Goal: Task Accomplishment & Management: Use online tool/utility

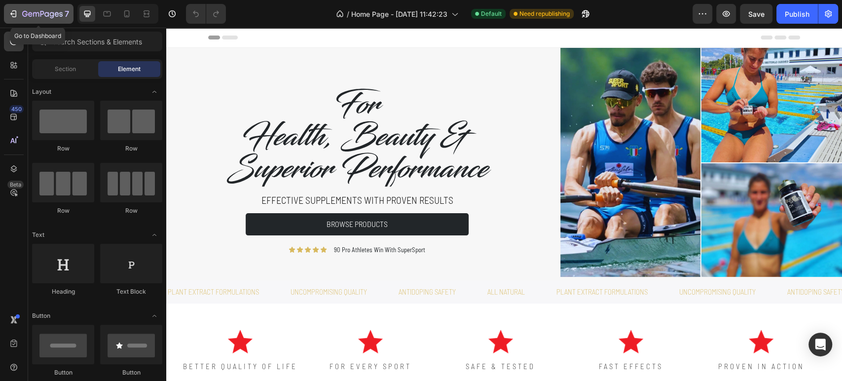
click at [23, 14] on icon "button" at bounding box center [24, 14] width 5 height 6
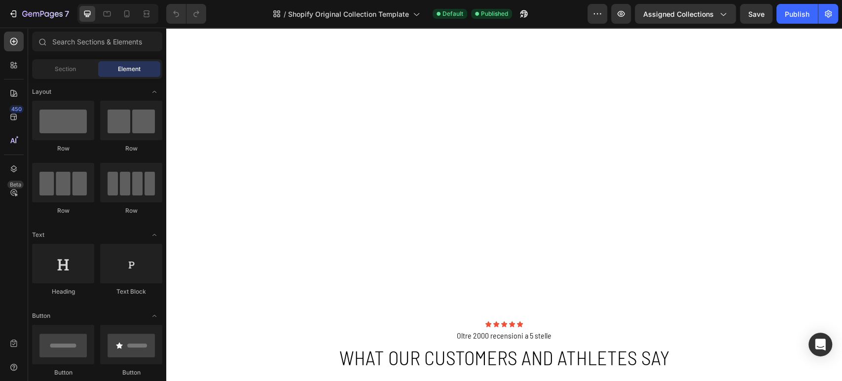
scroll to position [529, 0]
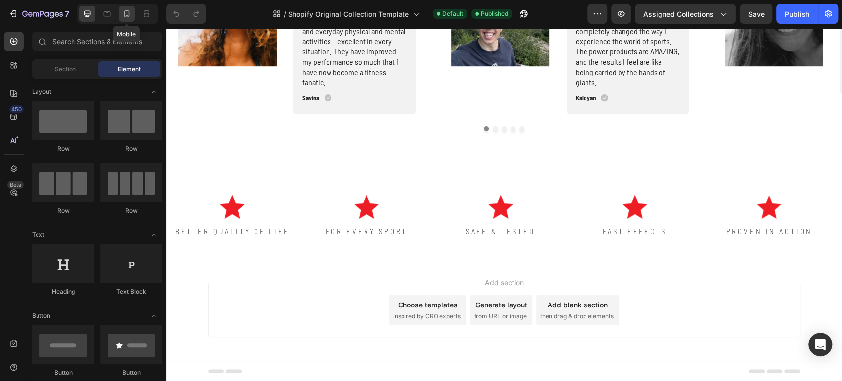
click at [125, 15] on icon at bounding box center [127, 14] width 10 height 10
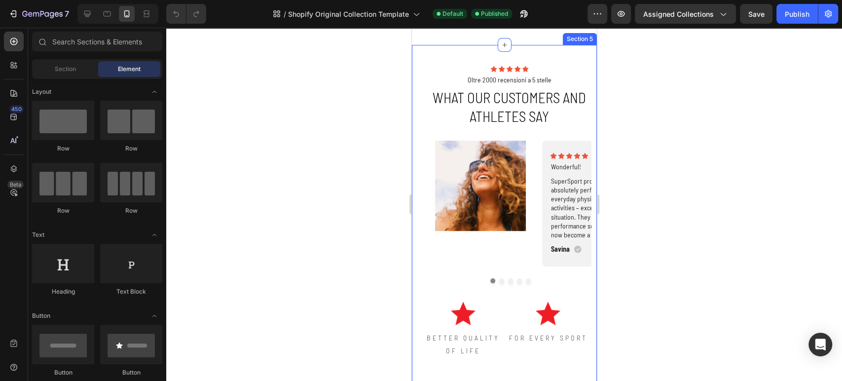
scroll to position [383, 0]
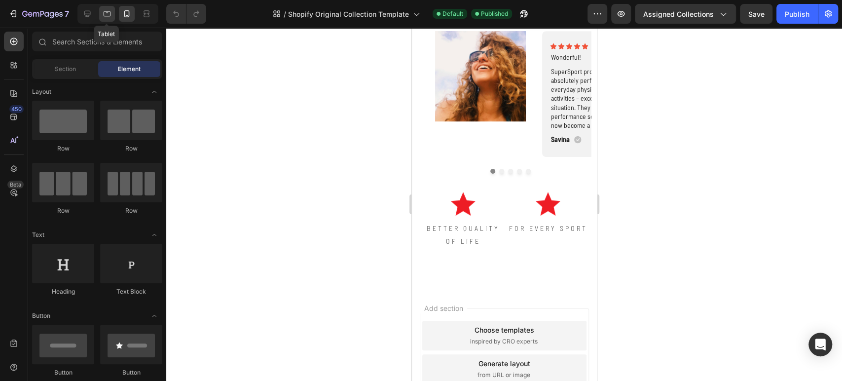
click at [106, 15] on icon at bounding box center [107, 14] width 10 height 10
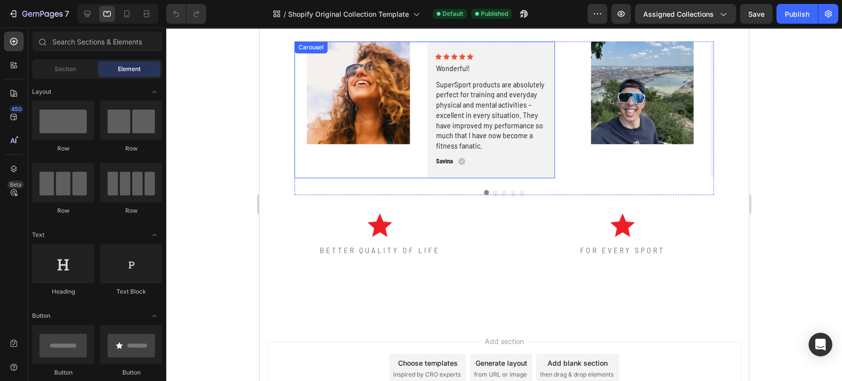
scroll to position [219, 0]
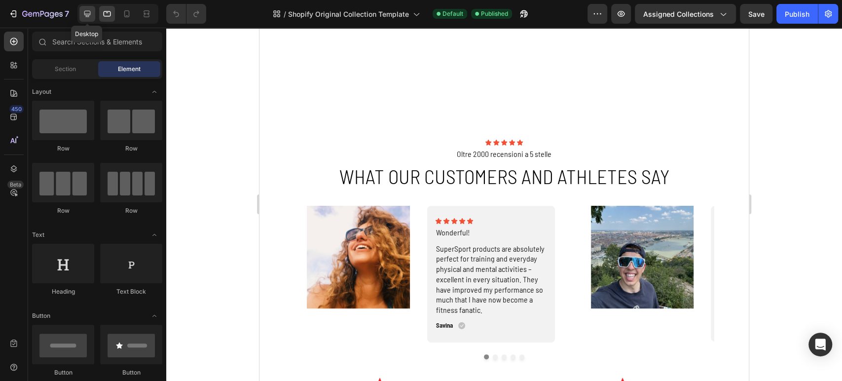
click at [85, 15] on icon at bounding box center [87, 14] width 6 height 6
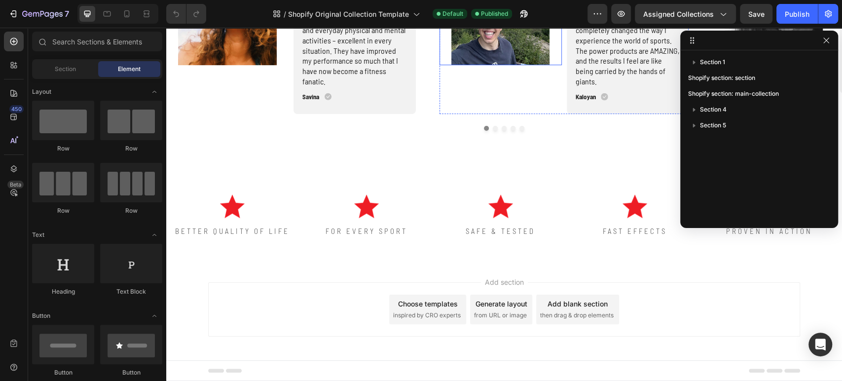
scroll to position [529, 0]
click at [125, 18] on icon at bounding box center [127, 14] width 10 height 10
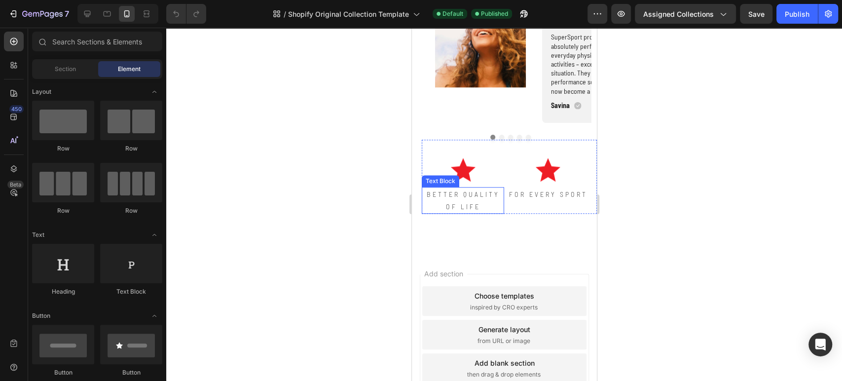
scroll to position [545, 0]
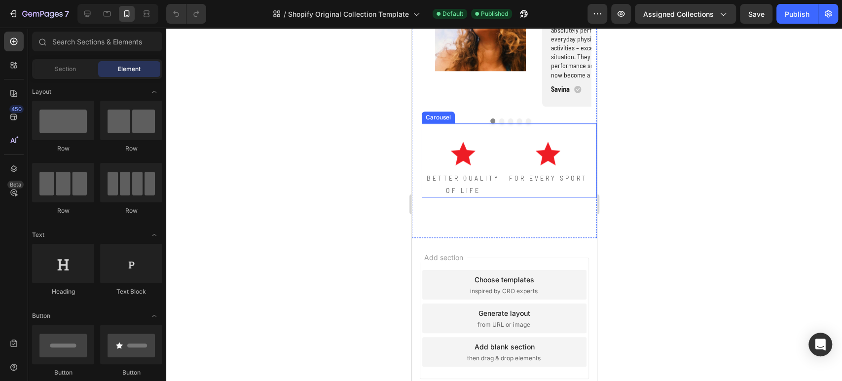
click at [432, 141] on div "Image BETTER QUALITY OF LIFE Text Block" at bounding box center [462, 160] width 82 height 74
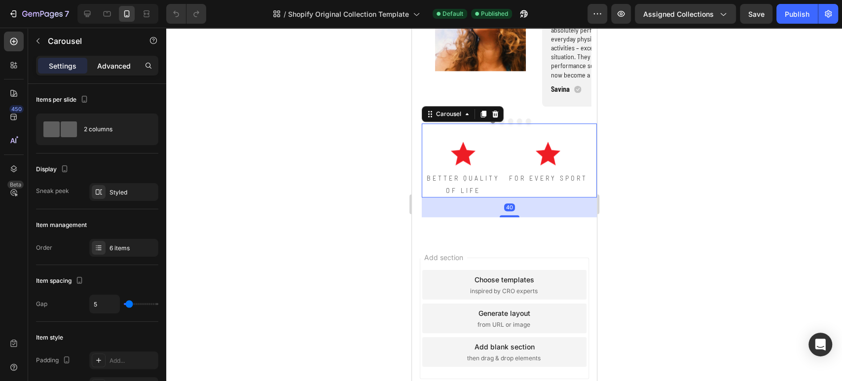
click at [104, 64] on p "Advanced" at bounding box center [114, 66] width 34 height 10
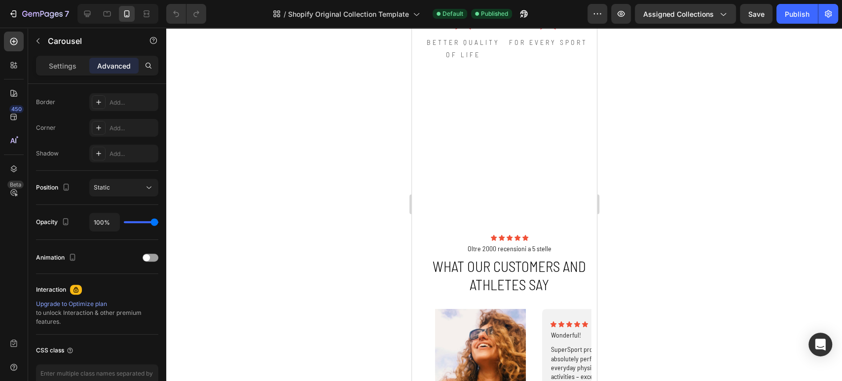
scroll to position [52, 0]
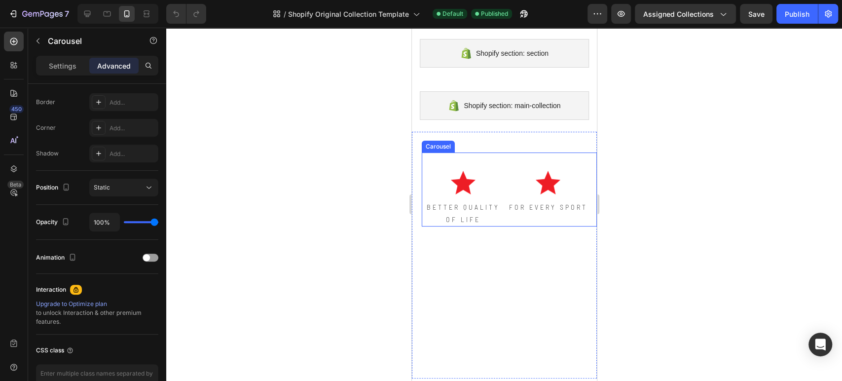
click at [492, 156] on div "Image BETTER QUALITY OF LIFE Text Block" at bounding box center [462, 189] width 82 height 74
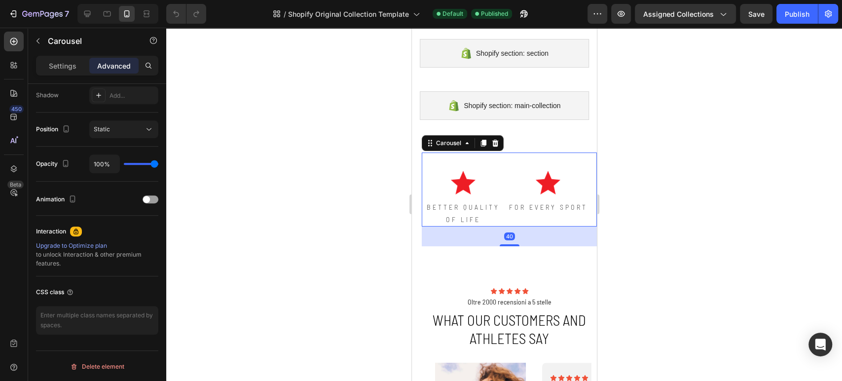
scroll to position [0, 0]
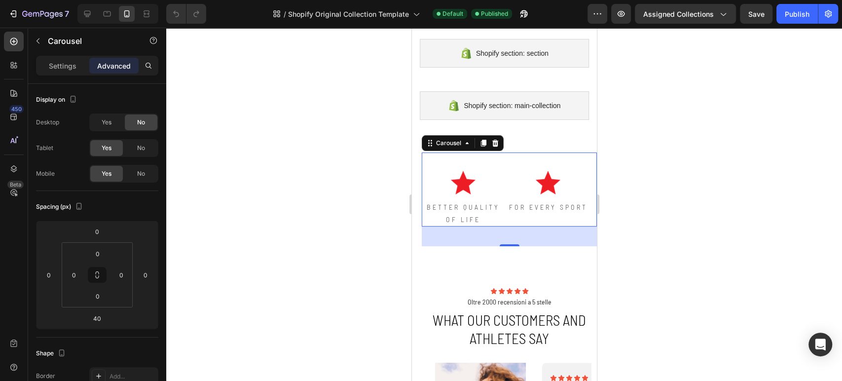
click at [496, 148] on div "Carousel" at bounding box center [462, 143] width 82 height 16
click at [496, 140] on icon at bounding box center [495, 143] width 6 height 7
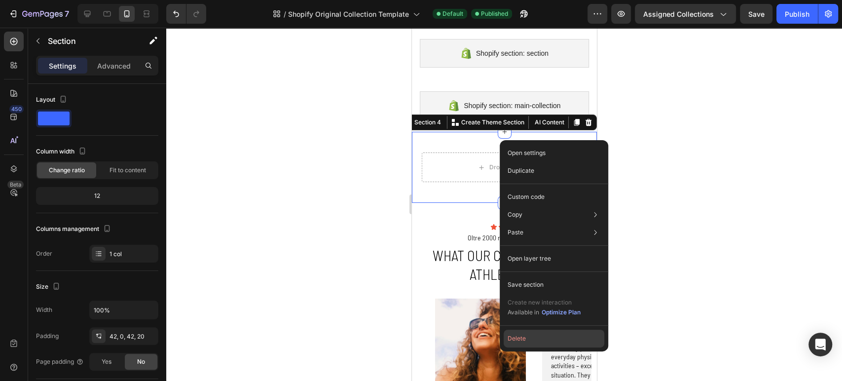
drag, startPoint x: 558, startPoint y: 332, endPoint x: 147, endPoint y: 305, distance: 412.3
click at [558, 332] on button "Delete" at bounding box center [554, 339] width 101 height 18
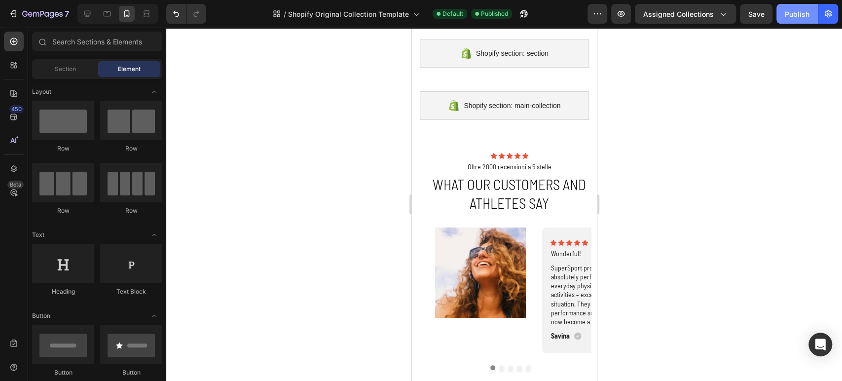
click at [801, 18] on div "Publish" at bounding box center [797, 14] width 25 height 10
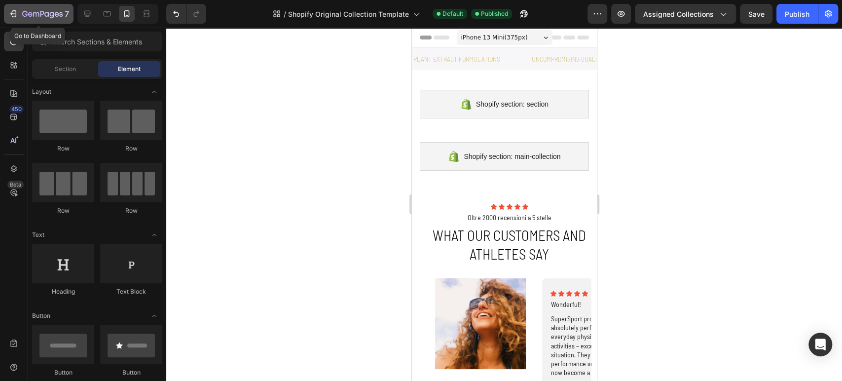
click at [16, 16] on icon "button" at bounding box center [13, 14] width 10 height 10
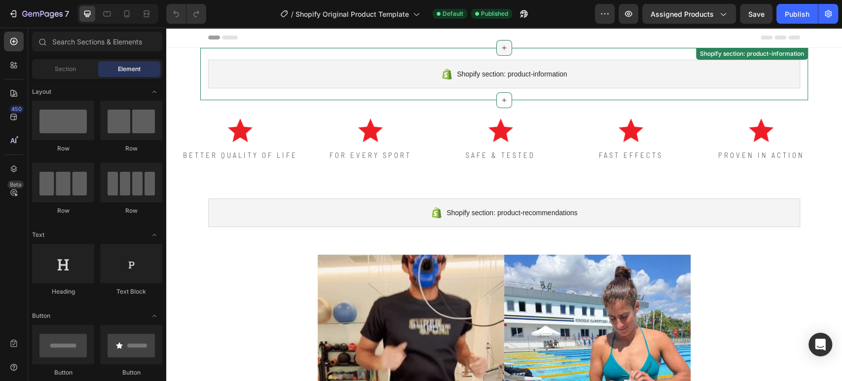
click at [500, 47] on icon at bounding box center [504, 48] width 8 height 8
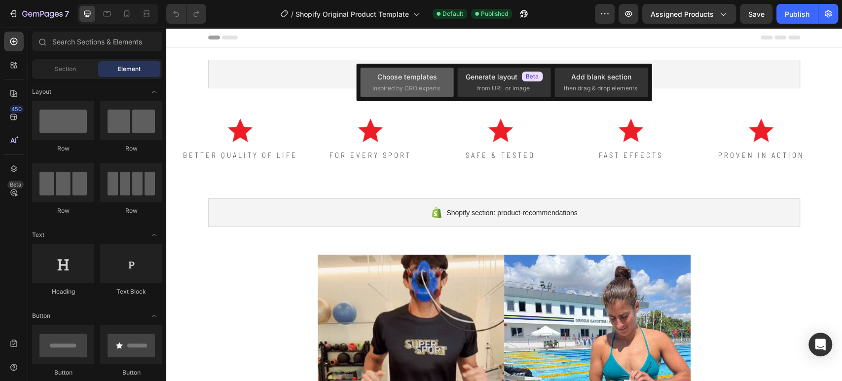
click at [400, 86] on span "inspired by CRO experts" at bounding box center [406, 88] width 68 height 9
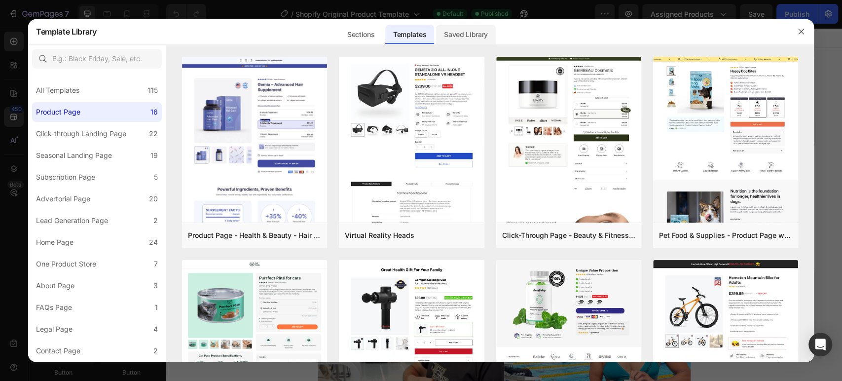
click at [470, 42] on div "Saved Library" at bounding box center [466, 35] width 60 height 20
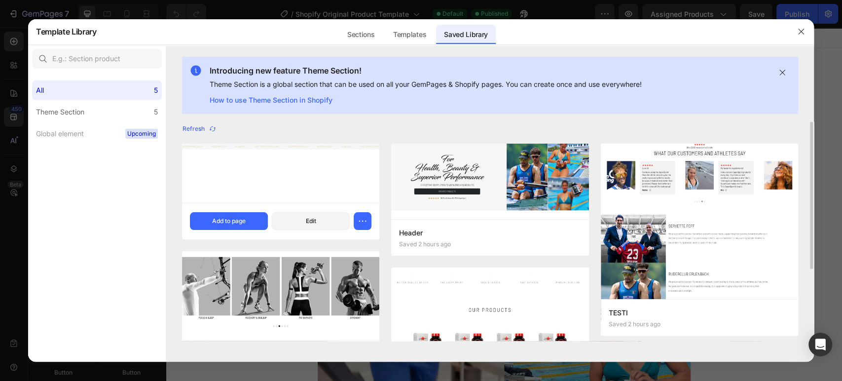
click at [278, 169] on div at bounding box center [280, 173] width 197 height 59
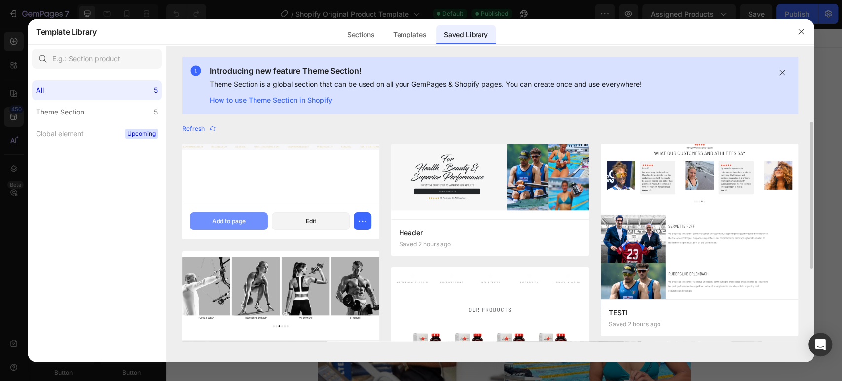
click at [224, 222] on div "Add to page" at bounding box center [229, 221] width 34 height 9
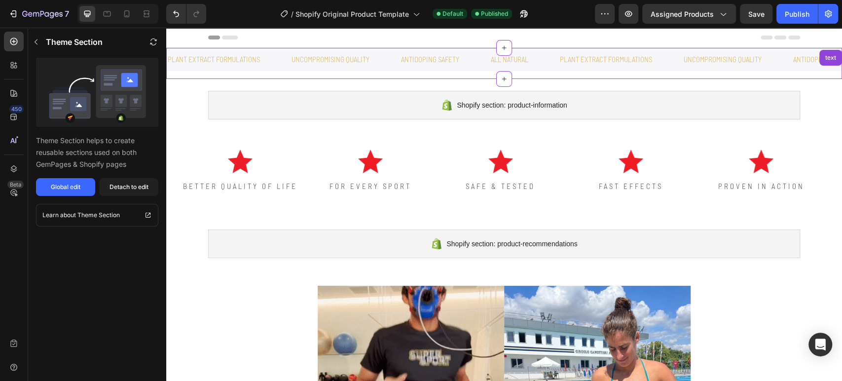
scroll to position [20, 0]
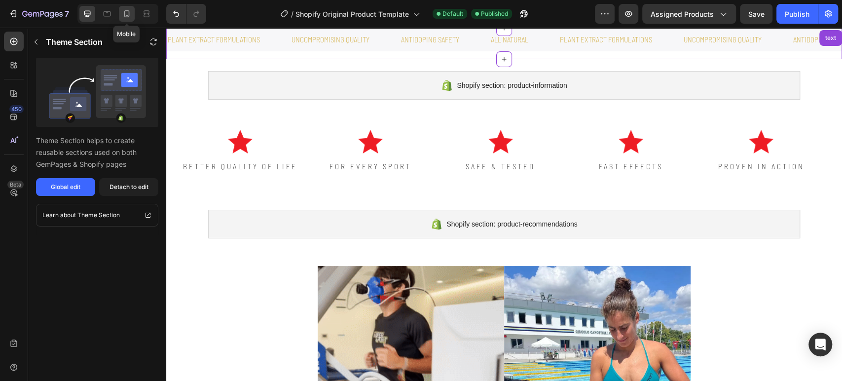
click at [125, 16] on icon at bounding box center [127, 14] width 10 height 10
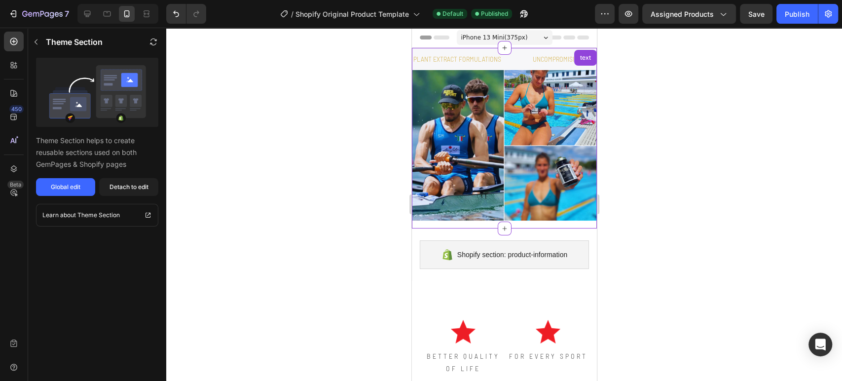
click at [454, 117] on img at bounding box center [503, 145] width 185 height 150
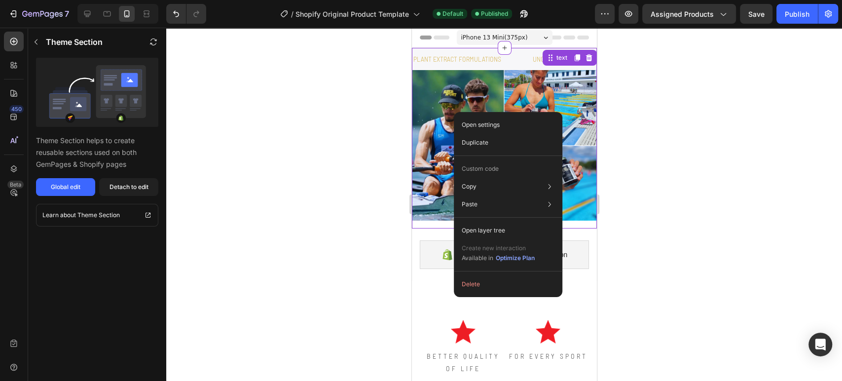
click at [697, 145] on div at bounding box center [504, 204] width 676 height 353
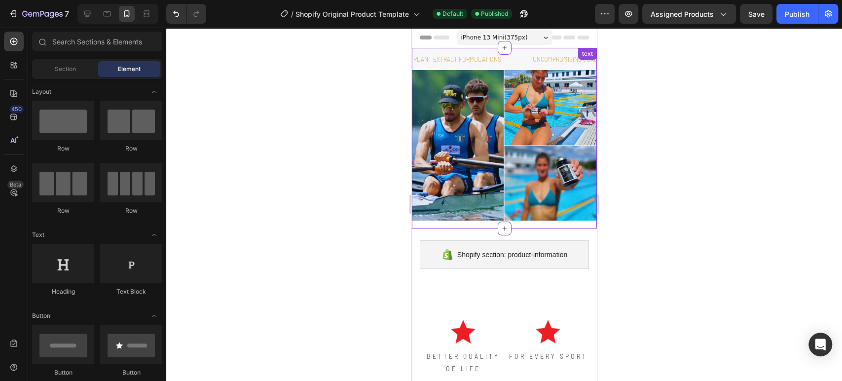
click at [504, 113] on img at bounding box center [503, 145] width 185 height 150
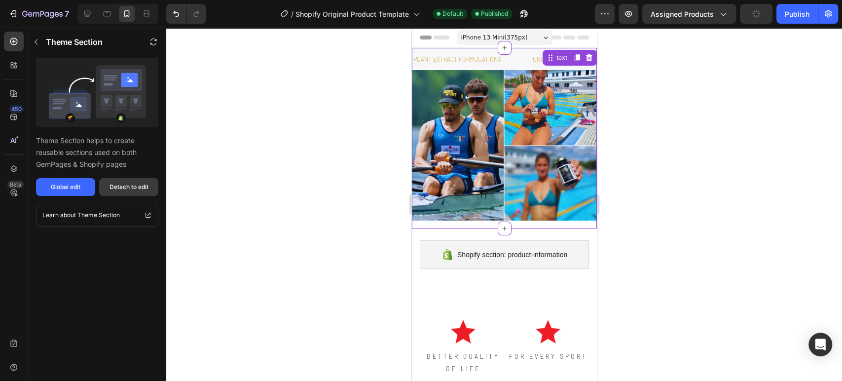
click at [126, 189] on div "Detach to edit" at bounding box center [129, 187] width 39 height 9
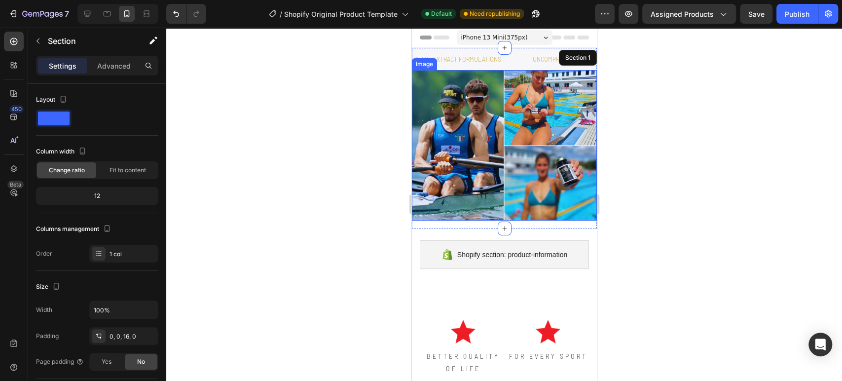
click at [463, 134] on img at bounding box center [503, 145] width 185 height 150
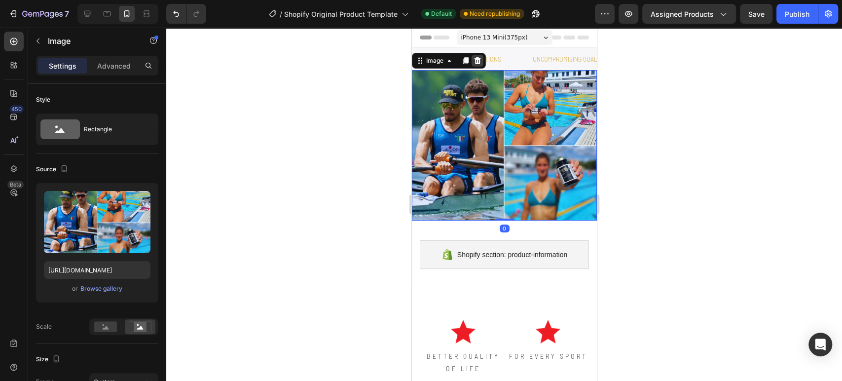
click at [474, 64] on icon at bounding box center [477, 61] width 8 height 8
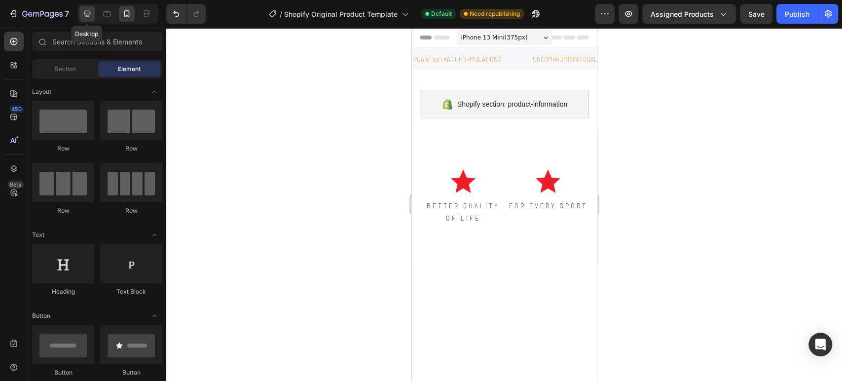
click at [87, 17] on icon at bounding box center [87, 14] width 10 height 10
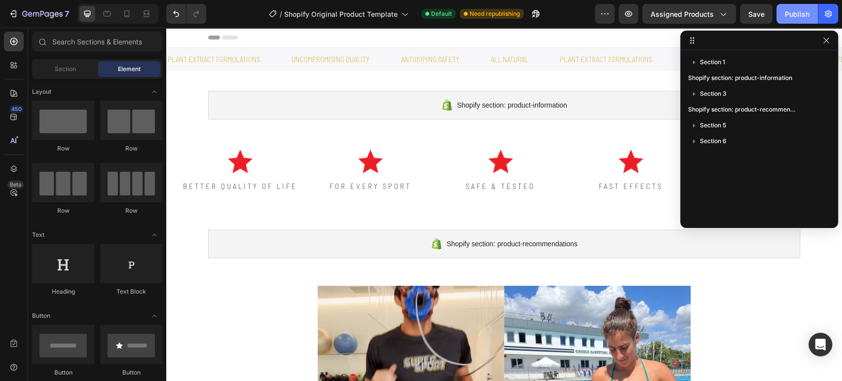
click at [797, 8] on button "Publish" at bounding box center [796, 14] width 41 height 20
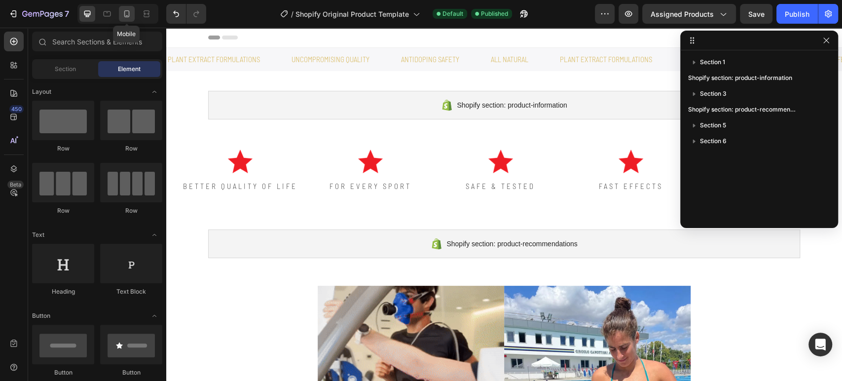
click at [125, 11] on icon at bounding box center [127, 14] width 10 height 10
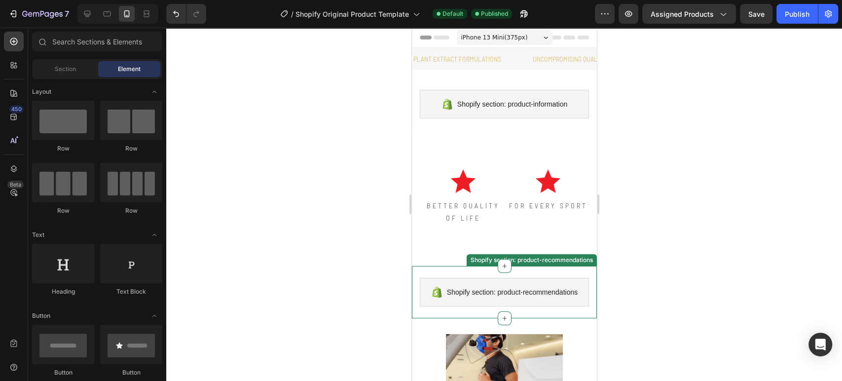
scroll to position [110, 0]
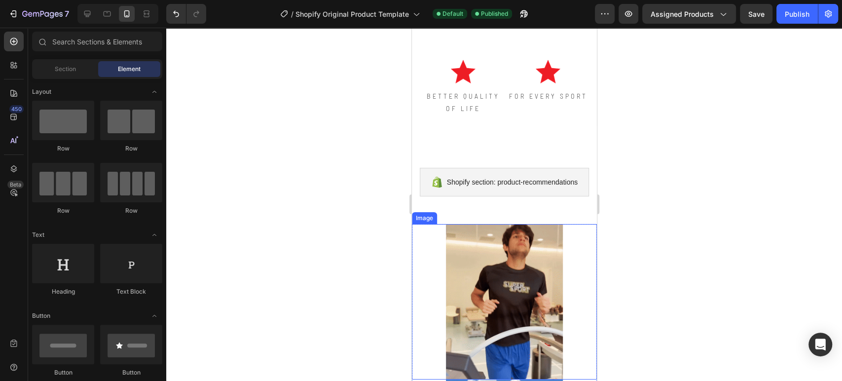
click at [433, 291] on div at bounding box center [503, 301] width 185 height 155
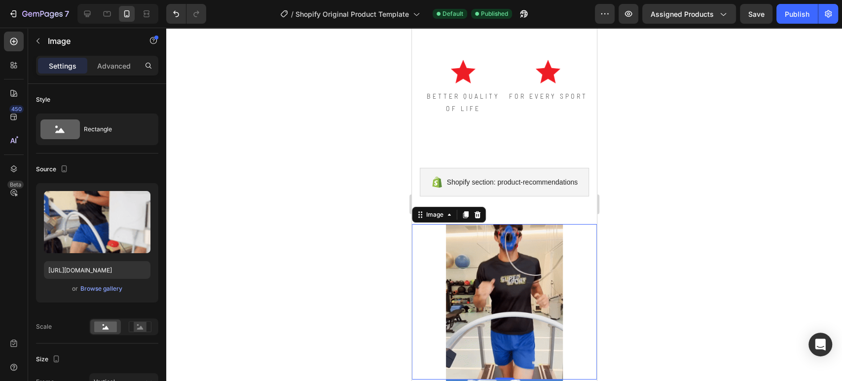
scroll to position [274, 0]
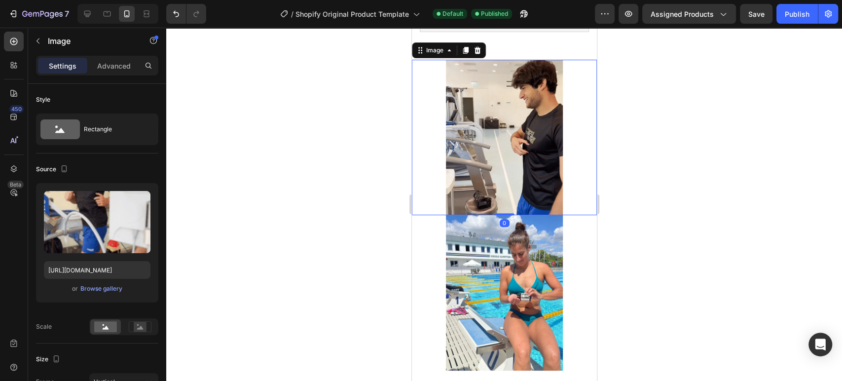
click at [569, 166] on div at bounding box center [503, 137] width 185 height 155
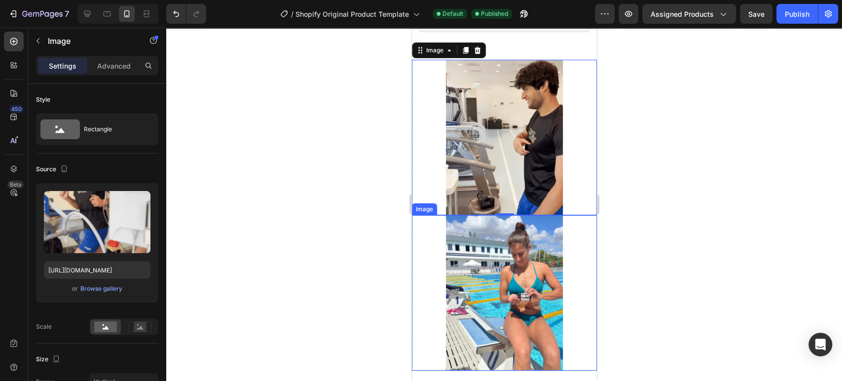
click at [555, 252] on img at bounding box center [503, 292] width 116 height 155
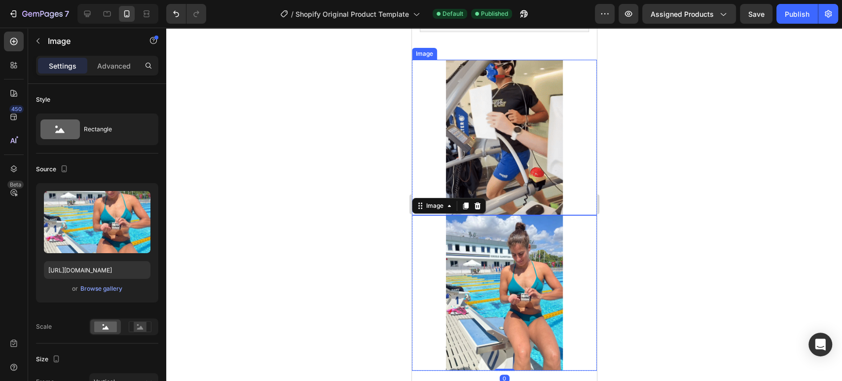
scroll to position [219, 0]
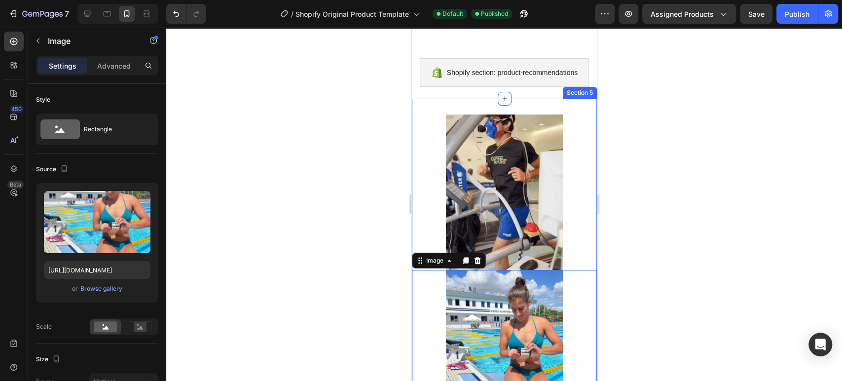
click at [437, 113] on div "Image Image Row Image Image 0 Row Section 5" at bounding box center [503, 274] width 185 height 350
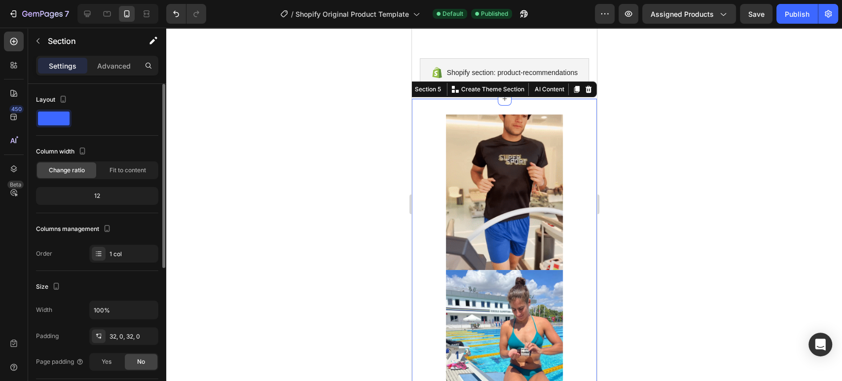
scroll to position [55, 0]
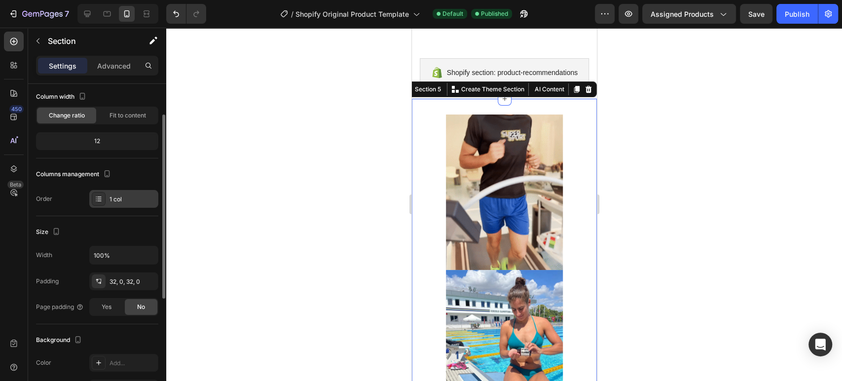
click at [129, 195] on div "1 col" at bounding box center [133, 199] width 46 height 9
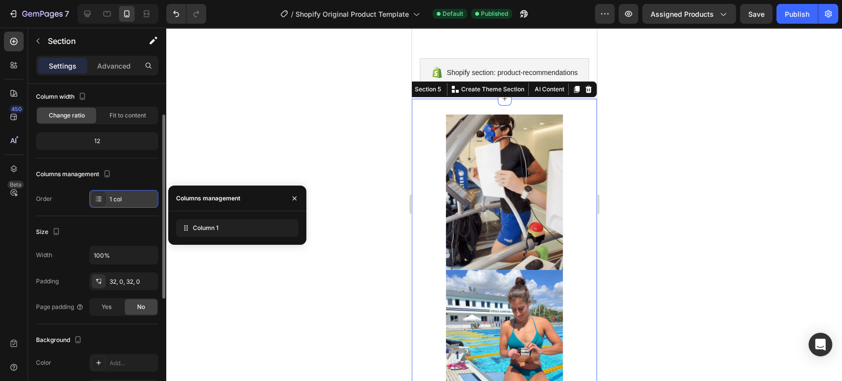
click at [129, 195] on div "1 col" at bounding box center [133, 199] width 46 height 9
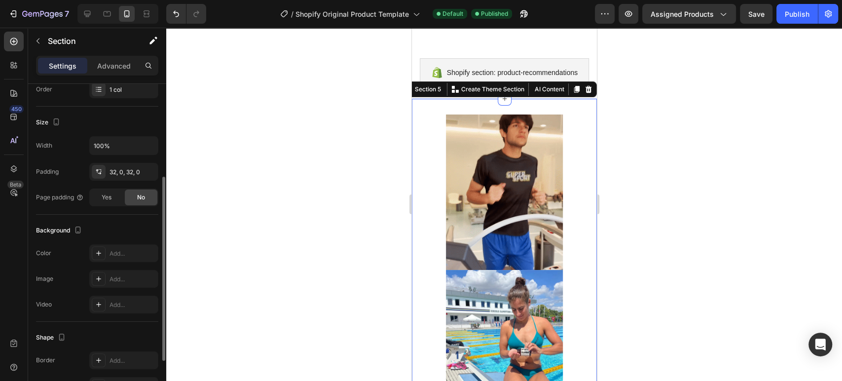
scroll to position [219, 0]
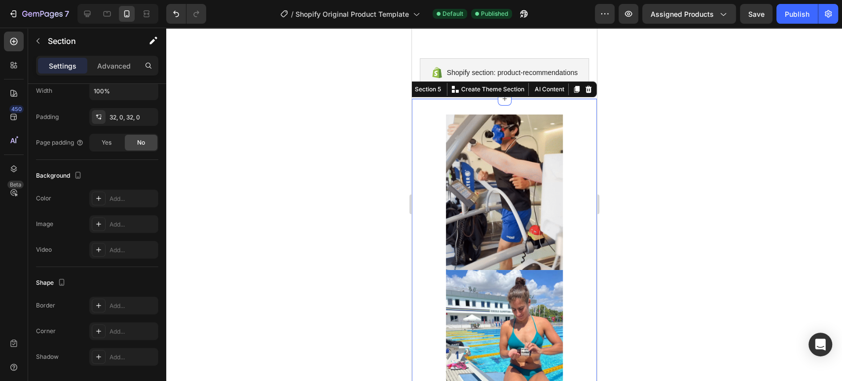
drag, startPoint x: 695, startPoint y: 241, endPoint x: 681, endPoint y: 246, distance: 14.2
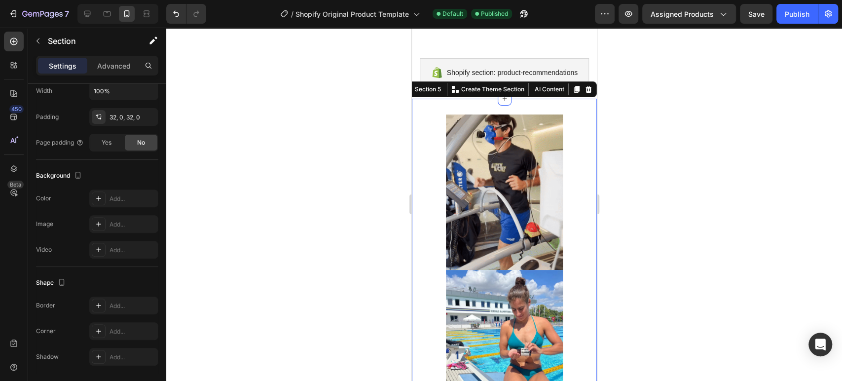
click at [695, 241] on div at bounding box center [504, 204] width 676 height 353
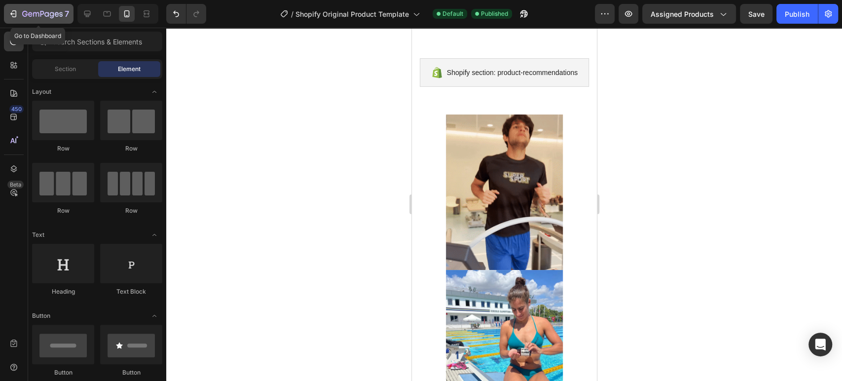
click at [36, 9] on div "7" at bounding box center [45, 14] width 47 height 12
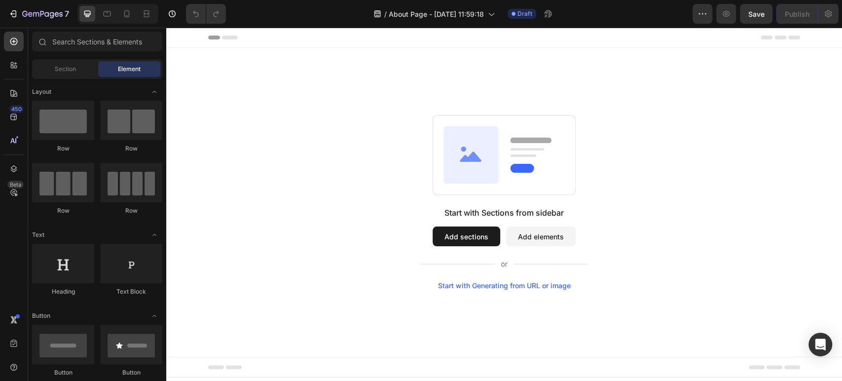
click at [456, 233] on button "Add sections" at bounding box center [467, 236] width 68 height 20
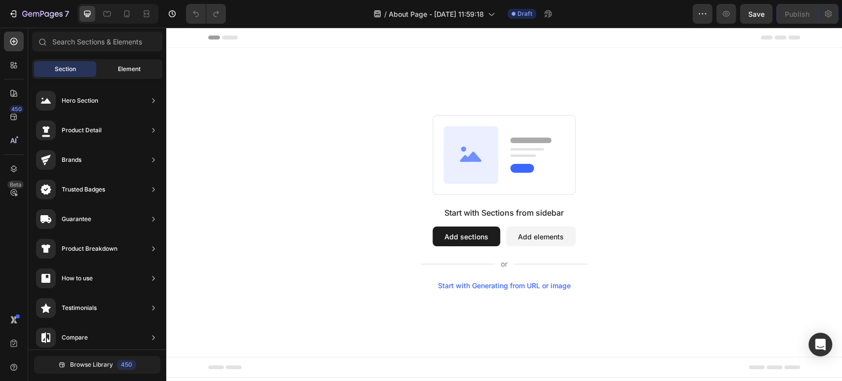
click at [120, 67] on span "Element" at bounding box center [129, 69] width 23 height 9
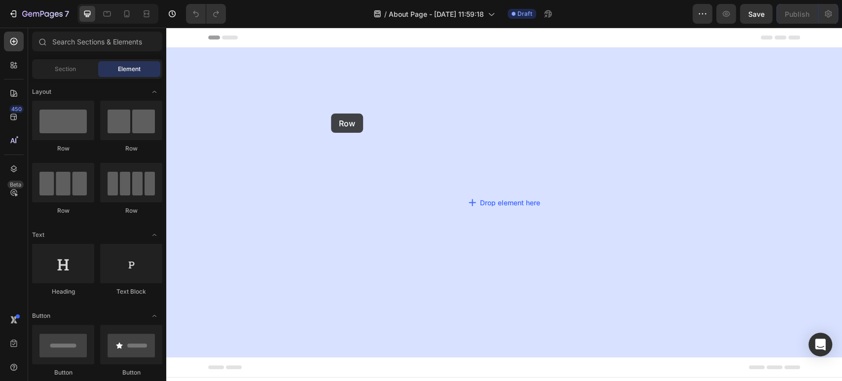
drag, startPoint x: 289, startPoint y: 153, endPoint x: 316, endPoint y: 153, distance: 27.6
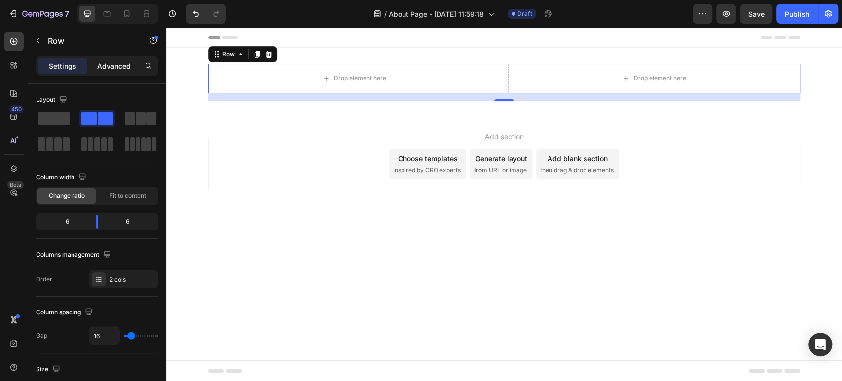
click at [101, 62] on p "Advanced" at bounding box center [114, 66] width 34 height 10
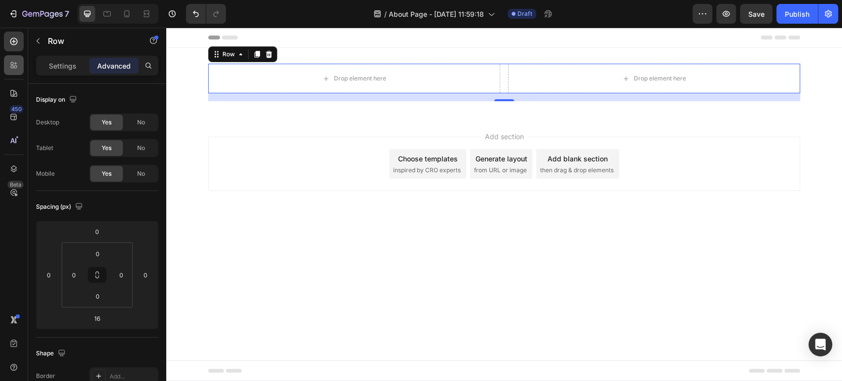
click at [4, 62] on div at bounding box center [14, 65] width 20 height 20
